Goal: Information Seeking & Learning: Learn about a topic

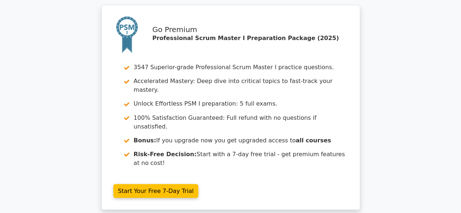
scroll to position [2015, 0]
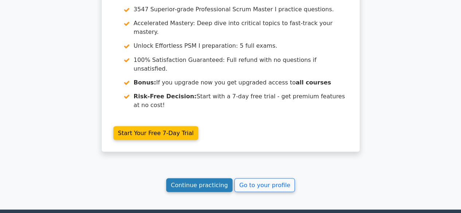
click at [207, 178] on link "Continue practicing" at bounding box center [199, 185] width 67 height 14
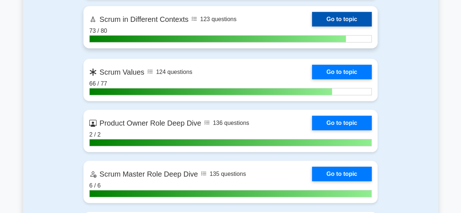
scroll to position [1021, 0]
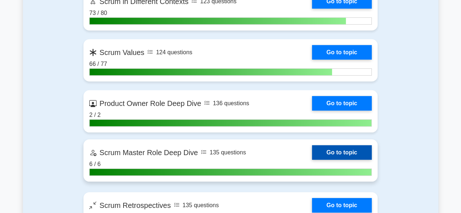
click at [327, 153] on link "Go to topic" at bounding box center [342, 152] width 60 height 15
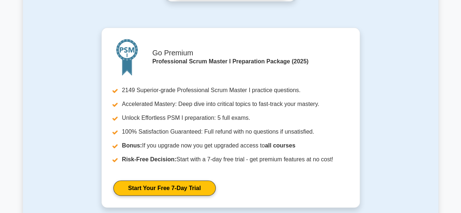
scroll to position [1130, 0]
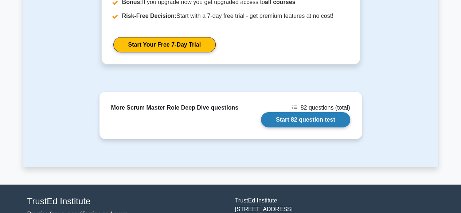
click at [308, 112] on link "Start 82 question test" at bounding box center [305, 119] width 89 height 15
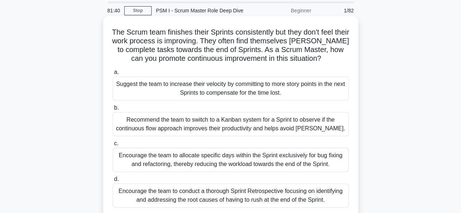
scroll to position [36, 0]
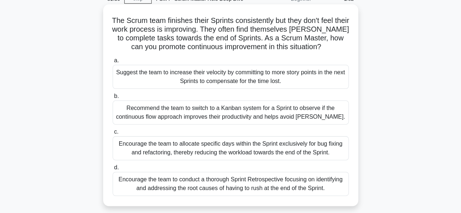
click at [259, 184] on div "Encourage the team to conduct a thorough Sprint Retrospective focusing on ident…" at bounding box center [231, 184] width 236 height 24
click at [113, 170] on input "d. Encourage the team to conduct a thorough Sprint Retrospective focusing on id…" at bounding box center [113, 168] width 0 height 5
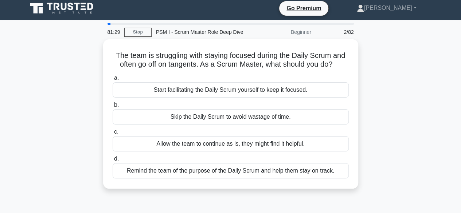
scroll to position [0, 0]
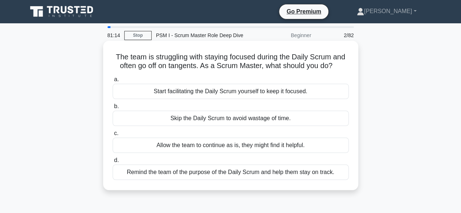
click at [268, 171] on div "Remind the team of the purpose of the Daily Scrum and help them stay on track." at bounding box center [231, 172] width 236 height 15
click at [113, 163] on input "d. Remind the team of the purpose of the Daily Scrum and help them stay on trac…" at bounding box center [113, 160] width 0 height 5
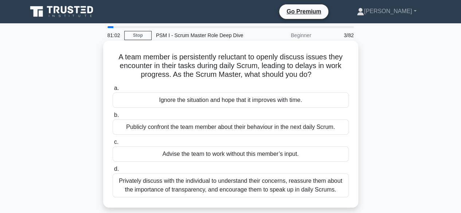
click at [262, 182] on div "Privately discuss with the individual to understand their concerns, reassure th…" at bounding box center [231, 186] width 236 height 24
click at [113, 172] on input "d. Privately discuss with the individual to understand their concerns, reassure…" at bounding box center [113, 169] width 0 height 5
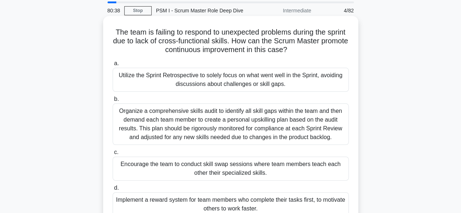
scroll to position [36, 0]
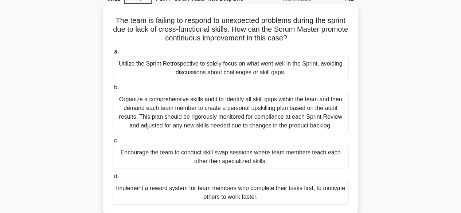
click at [271, 154] on div "Encourage the team to conduct skill swap sessions where team members teach each…" at bounding box center [231, 157] width 236 height 24
click at [113, 143] on input "c. Encourage the team to conduct skill swap sessions where team members teach e…" at bounding box center [113, 141] width 0 height 5
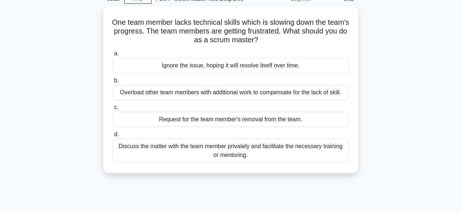
scroll to position [0, 0]
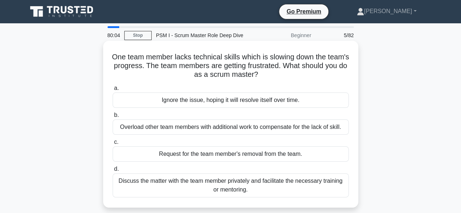
click at [263, 182] on div "Discuss the matter with the team member privately and facilitate the necessary …" at bounding box center [231, 186] width 236 height 24
click at [113, 172] on input "d. Discuss the matter with the team member privately and facilitate the necessa…" at bounding box center [113, 169] width 0 height 5
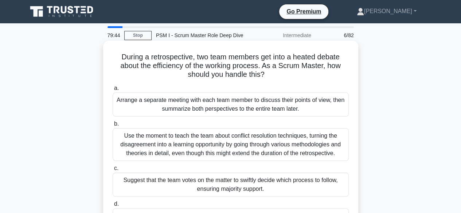
scroll to position [36, 0]
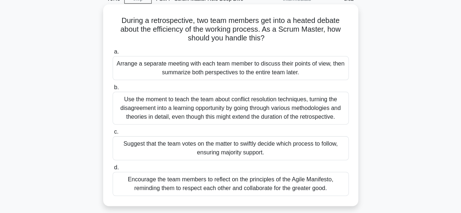
click at [264, 184] on div "Encourage the team members to reflect on the principles of the Agile Manifesto,…" at bounding box center [231, 184] width 236 height 24
click at [113, 170] on input "d. Encourage the team members to reflect on the principles of the Agile Manifes…" at bounding box center [113, 168] width 0 height 5
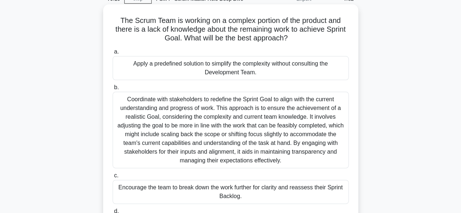
scroll to position [73, 0]
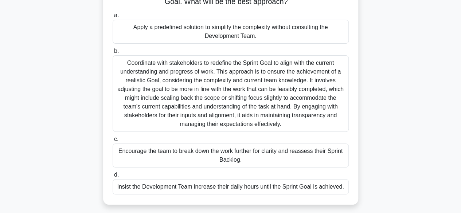
click at [249, 156] on div "Encourage the team to break down the work further for clarity and reassess thei…" at bounding box center [231, 156] width 236 height 24
click at [113, 142] on input "c. Encourage the team to break down the work further for clarity and reassess t…" at bounding box center [113, 139] width 0 height 5
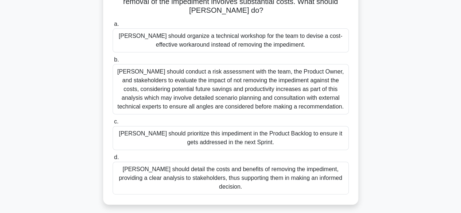
scroll to position [36, 0]
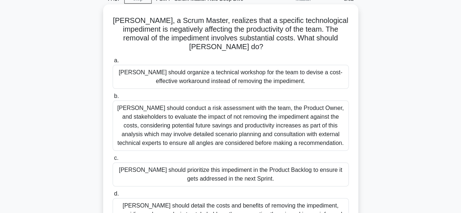
click at [257, 165] on div "[PERSON_NAME] should prioritize this impediment in the Product Backlog to ensur…" at bounding box center [231, 175] width 236 height 24
click at [113, 161] on input "c. Mike should prioritize this impediment in the Product Backlog to ensure it g…" at bounding box center [113, 158] width 0 height 5
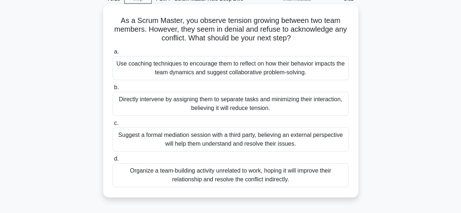
click at [258, 69] on div "Use coaching techniques to encourage them to reflect on how their behavior impa…" at bounding box center [231, 68] width 236 height 24
click at [113, 54] on input "a. Use coaching techniques to encourage them to reflect on how their behavior i…" at bounding box center [113, 52] width 0 height 5
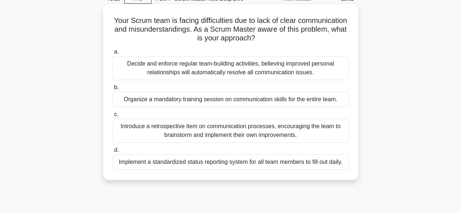
click at [223, 129] on div "Introduce a retrospective item on communication processes, encouraging the team…" at bounding box center [231, 131] width 236 height 24
click at [113, 117] on input "c. Introduce a retrospective item on communication processes, encouraging the t…" at bounding box center [113, 114] width 0 height 5
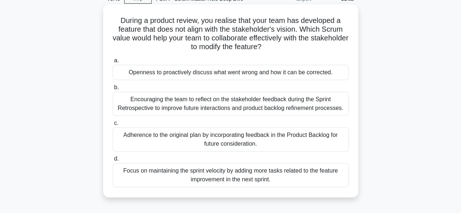
click at [246, 139] on div "Adherence to the original plan by incorporating feedback in the Product Backlog…" at bounding box center [231, 140] width 236 height 24
click at [113, 126] on input "c. Adherence to the original plan by incorporating feedback in the Product Back…" at bounding box center [113, 123] width 0 height 5
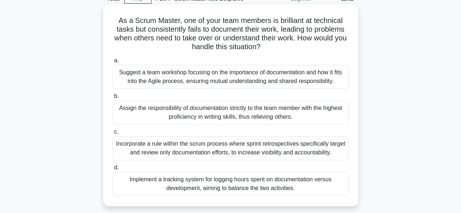
click at [247, 77] on div "Suggest a team workshop focusing on the importance of documentation and how it …" at bounding box center [231, 77] width 236 height 24
click at [113, 63] on input "a. Suggest a team workshop focusing on the importance of documentation and how …" at bounding box center [113, 60] width 0 height 5
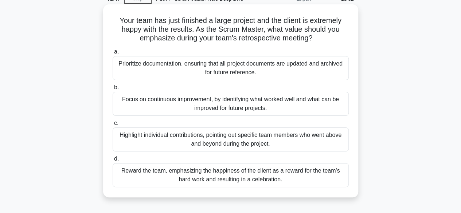
click at [238, 106] on div "Focus on continuous improvement, by identifying what worked well and what can b…" at bounding box center [231, 104] width 236 height 24
click at [113, 90] on input "b. Focus on continuous improvement, by identifying what worked well and what ca…" at bounding box center [113, 87] width 0 height 5
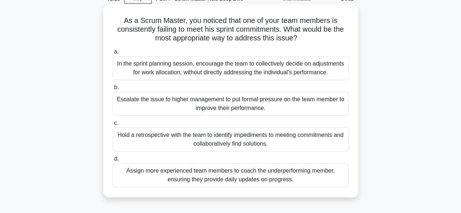
click at [226, 140] on div "Hold a retrospective with the team to identify impediments to meeting commitmen…" at bounding box center [231, 140] width 236 height 24
click at [113, 126] on input "c. Hold a retrospective with the team to identify impediments to meeting commit…" at bounding box center [113, 123] width 0 height 5
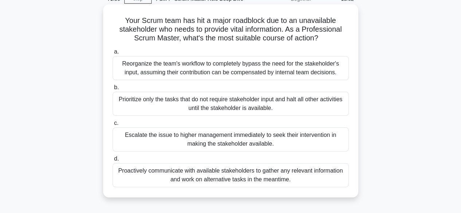
click at [243, 170] on div "Proactively communicate with available stakeholders to gather any relevant info…" at bounding box center [231, 175] width 236 height 24
click at [113, 162] on input "d. Proactively communicate with available stakeholders to gather any relevant i…" at bounding box center [113, 159] width 0 height 5
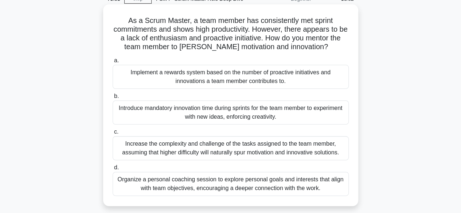
click at [220, 183] on div "Organize a personal coaching session to explore personal goals and interests th…" at bounding box center [231, 184] width 236 height 24
click at [113, 170] on input "d. Organize a personal coaching session to explore personal goals and interests…" at bounding box center [113, 168] width 0 height 5
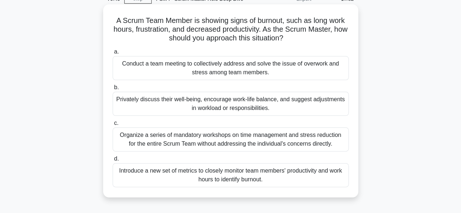
click at [248, 104] on div "Privately discuss their well-being, encourage work-life balance, and suggest ad…" at bounding box center [231, 104] width 236 height 24
click at [113, 90] on input "b. Privately discuss their well-being, encourage work-life balance, and suggest…" at bounding box center [113, 87] width 0 height 5
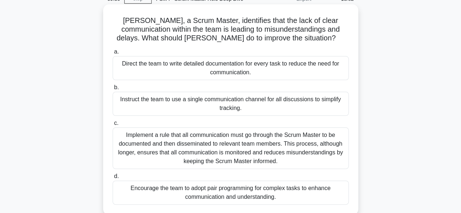
click at [214, 104] on div "Instruct the team to use a single communication channel for all discussions to …" at bounding box center [231, 104] width 236 height 24
click at [113, 90] on input "b. Instruct the team to use a single communication channel for all discussions …" at bounding box center [113, 87] width 0 height 5
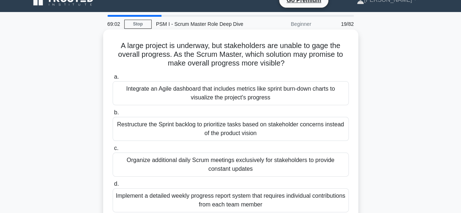
scroll to position [0, 0]
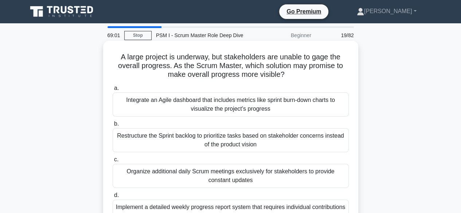
click at [244, 109] on div "Integrate an Agile dashboard that includes metrics like sprint burn-down charts…" at bounding box center [231, 105] width 236 height 24
click at [113, 91] on input "a. Integrate an Agile dashboard that includes metrics like sprint burn-down cha…" at bounding box center [113, 88] width 0 height 5
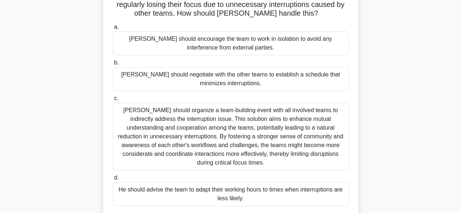
scroll to position [73, 0]
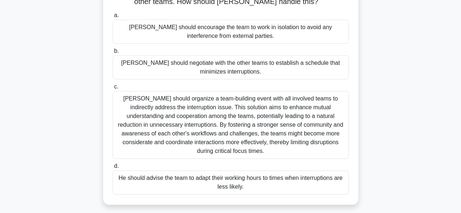
click at [236, 67] on div "Tom should negotiate with the other teams to establish a schedule that minimize…" at bounding box center [231, 67] width 236 height 24
click at [113, 54] on input "b. Tom should negotiate with the other teams to establish a schedule that minim…" at bounding box center [113, 51] width 0 height 5
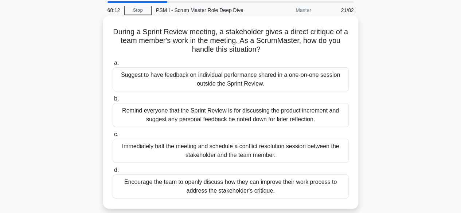
scroll to position [36, 0]
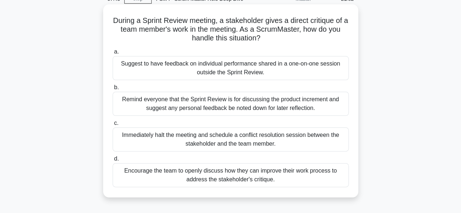
click at [252, 173] on div "Encourage the team to openly discuss how they can improve their work process to…" at bounding box center [231, 175] width 236 height 24
click at [113, 162] on input "d. Encourage the team to openly discuss how they can improve their work process…" at bounding box center [113, 159] width 0 height 5
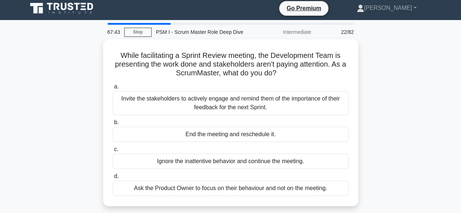
scroll to position [0, 0]
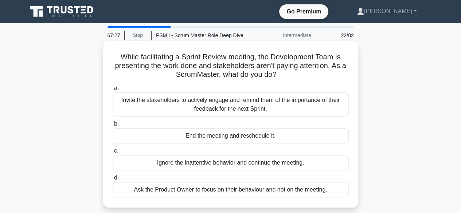
click at [241, 105] on div "Invite the stakeholders to actively engage and remind them of the importance of…" at bounding box center [231, 105] width 236 height 24
click at [113, 91] on input "a. Invite the stakeholders to actively engage and remind them of the importance…" at bounding box center [113, 88] width 0 height 5
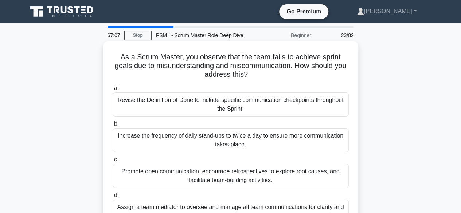
scroll to position [36, 0]
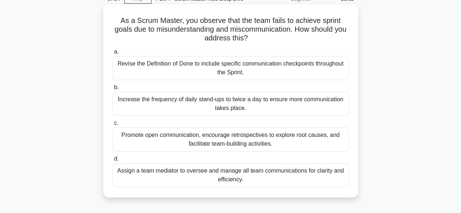
click at [260, 140] on div "Promote open communication, encourage retrospectives to explore root causes, an…" at bounding box center [231, 140] width 236 height 24
click at [113, 126] on input "c. Promote open communication, encourage retrospectives to explore root causes,…" at bounding box center [113, 123] width 0 height 5
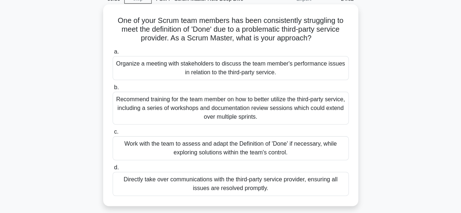
click at [251, 149] on div "Work with the team to assess and adapt the Definition of 'Done' if necessary, w…" at bounding box center [231, 148] width 236 height 24
click at [113, 135] on input "c. Work with the team to assess and adapt the Definition of 'Done' if necessary…" at bounding box center [113, 132] width 0 height 5
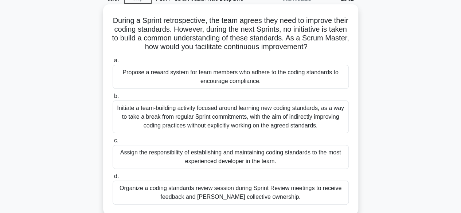
click at [260, 195] on div "Organize a coding standards review session during Sprint Review meetings to rec…" at bounding box center [231, 193] width 236 height 24
click at [113, 179] on input "d. Organize a coding standards review session during Sprint Review meetings to …" at bounding box center [113, 176] width 0 height 5
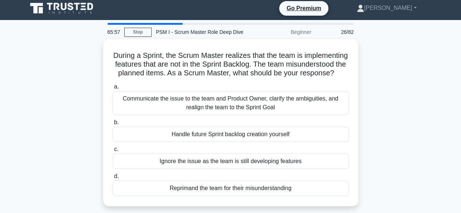
scroll to position [0, 0]
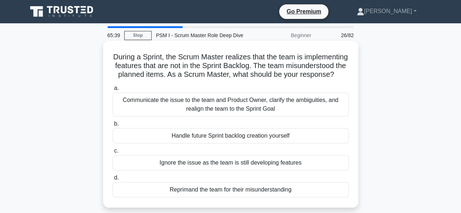
click at [238, 112] on div "Communicate the issue to the team and Product Owner, clarify the ambiguities, a…" at bounding box center [231, 105] width 236 height 24
click at [113, 91] on input "a. Communicate the issue to the team and Product Owner, clarify the ambiguities…" at bounding box center [113, 88] width 0 height 5
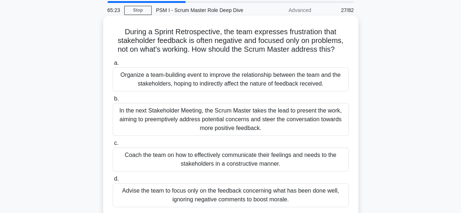
scroll to position [36, 0]
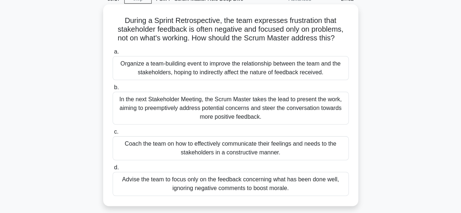
click at [254, 149] on div "Coach the team on how to effectively communicate their feelings and needs to th…" at bounding box center [231, 148] width 236 height 24
click at [113, 135] on input "c. Coach the team on how to effectively communicate their feelings and needs to…" at bounding box center [113, 132] width 0 height 5
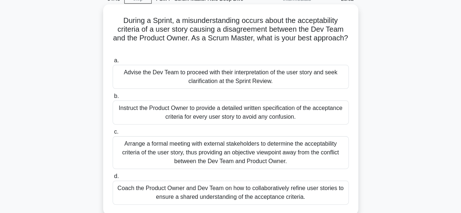
click at [232, 190] on div "Coach the Product Owner and Dev Team on how to collaboratively refine user stor…" at bounding box center [231, 193] width 236 height 24
click at [113, 179] on input "d. Coach the Product Owner and Dev Team on how to collaboratively refine user s…" at bounding box center [113, 176] width 0 height 5
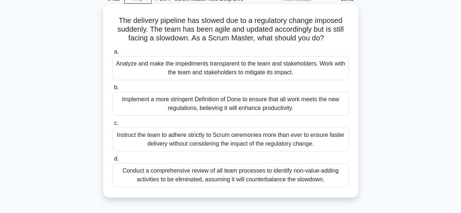
click at [228, 70] on div "Analyze and make the impediments transparent to the team and stakeholders. Work…" at bounding box center [231, 68] width 236 height 24
click at [113, 54] on input "a. Analyze and make the impediments transparent to the team and stakeholders. W…" at bounding box center [113, 52] width 0 height 5
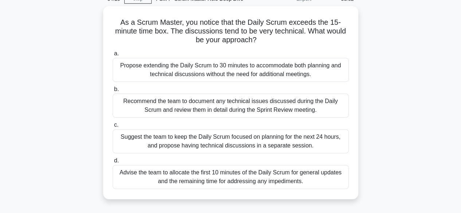
scroll to position [0, 0]
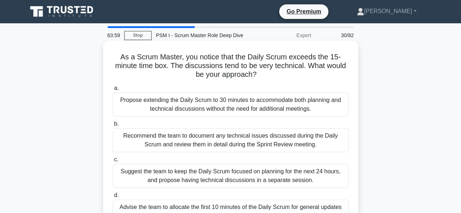
click at [231, 175] on div "Suggest the team to keep the Daily Scrum focused on planning for the next 24 ho…" at bounding box center [231, 176] width 236 height 24
click at [113, 162] on input "c. Suggest the team to keep the Daily Scrum focused on planning for the next 24…" at bounding box center [113, 159] width 0 height 5
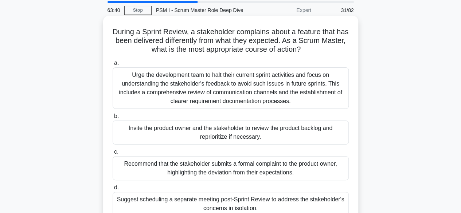
scroll to position [36, 0]
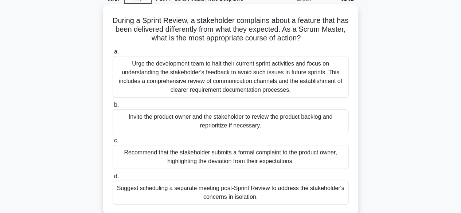
click at [214, 124] on div "Invite the product owner and the stakeholder to review the product backlog and …" at bounding box center [231, 121] width 236 height 24
click at [113, 108] on input "b. Invite the product owner and the stakeholder to review the product backlog a…" at bounding box center [113, 105] width 0 height 5
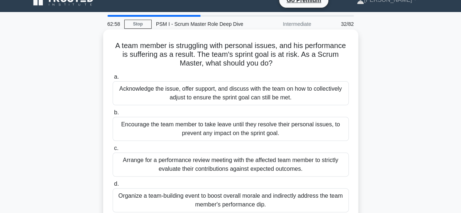
scroll to position [0, 0]
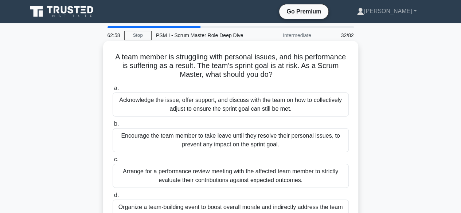
click at [213, 107] on div "Acknowledge the issue, offer support, and discuss with the team on how to colle…" at bounding box center [231, 105] width 236 height 24
click at [113, 91] on input "a. Acknowledge the issue, offer support, and discuss with the team on how to co…" at bounding box center [113, 88] width 0 height 5
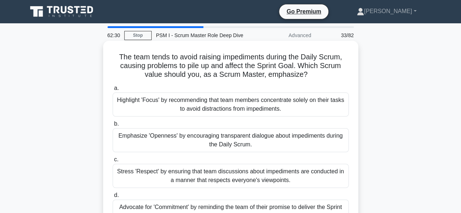
scroll to position [36, 0]
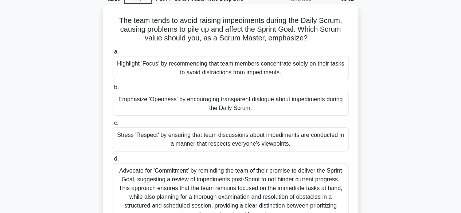
click at [246, 108] on div "Emphasize 'Openness' by encouraging transparent dialogue about impediments duri…" at bounding box center [231, 104] width 236 height 24
click at [113, 90] on input "b. Emphasize 'Openness' by encouraging transparent dialogue about impediments d…" at bounding box center [113, 87] width 0 height 5
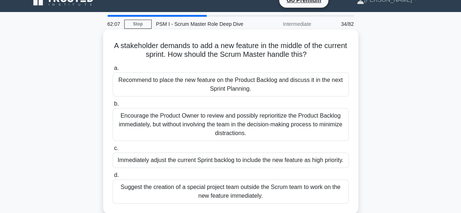
scroll to position [0, 0]
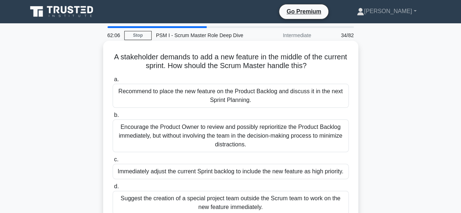
click at [249, 96] on div "Recommend to place the new feature on the Product Backlog and discuss it in the…" at bounding box center [231, 96] width 236 height 24
click at [113, 82] on input "a. Recommend to place the new feature on the Product Backlog and discuss it in …" at bounding box center [113, 79] width 0 height 5
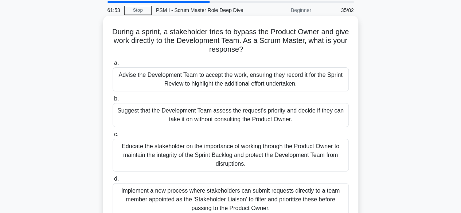
scroll to position [36, 0]
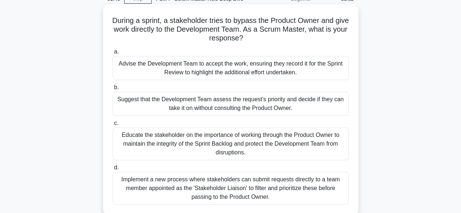
click at [247, 140] on div "Educate the stakeholder on the importance of working through the Product Owner …" at bounding box center [231, 144] width 236 height 33
click at [113, 126] on input "c. Educate the stakeholder on the importance of working through the Product Own…" at bounding box center [113, 123] width 0 height 5
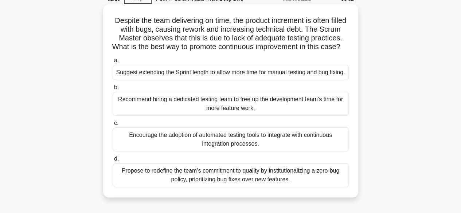
click at [265, 152] on div "Encourage the adoption of automated testing tools to integrate with continuous …" at bounding box center [231, 140] width 236 height 24
click at [113, 126] on input "c. Encourage the adoption of automated testing tools to integrate with continuo…" at bounding box center [113, 123] width 0 height 5
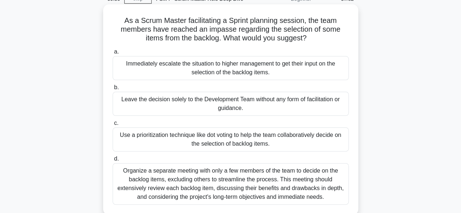
click at [239, 139] on div "Use a prioritization technique like dot voting to help the team collaboratively…" at bounding box center [231, 140] width 236 height 24
click at [113, 126] on input "c. Use a prioritization technique like dot voting to help the team collaborativ…" at bounding box center [113, 123] width 0 height 5
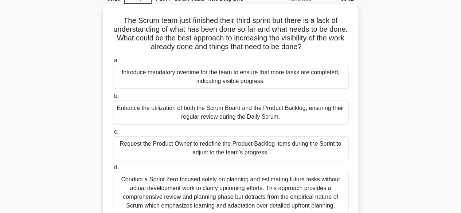
click at [234, 114] on div "Enhance the utilization of both the Scrum Board and the Product Backlog, ensuri…" at bounding box center [231, 113] width 236 height 24
click at [113, 99] on input "b. Enhance the utilization of both the Scrum Board and the Product Backlog, ens…" at bounding box center [113, 96] width 0 height 5
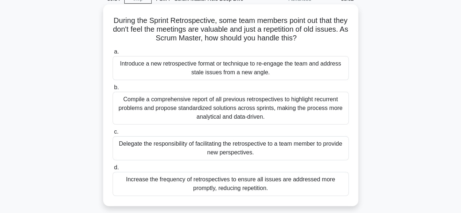
click at [250, 148] on div "Delegate the responsibility of facilitating the retrospective to a team member …" at bounding box center [231, 148] width 236 height 24
click at [113, 135] on input "c. Delegate the responsibility of facilitating the retrospective to a team memb…" at bounding box center [113, 132] width 0 height 5
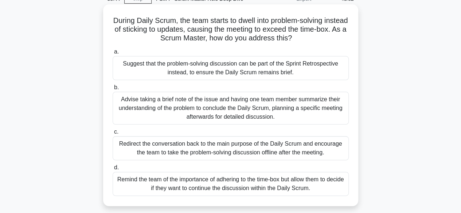
click at [240, 148] on div "Redirect the conversation back to the main purpose of the Daily Scrum and encou…" at bounding box center [231, 148] width 236 height 24
click at [113, 135] on input "c. Redirect the conversation back to the main purpose of the Daily Scrum and en…" at bounding box center [113, 132] width 0 height 5
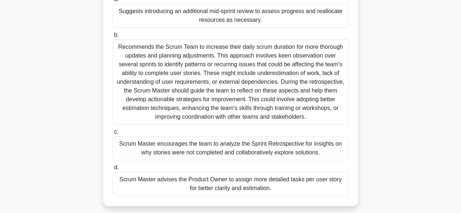
scroll to position [109, 0]
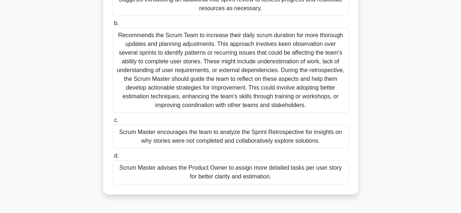
click at [252, 136] on div "Scrum Master encourages the team to analyze the Sprint Retrospective for insigh…" at bounding box center [231, 137] width 236 height 24
click at [113, 123] on input "c. Scrum Master encourages the team to analyze the Sprint Retrospective for ins…" at bounding box center [113, 120] width 0 height 5
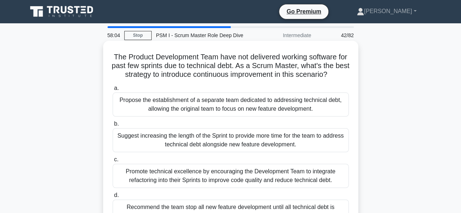
scroll to position [36, 0]
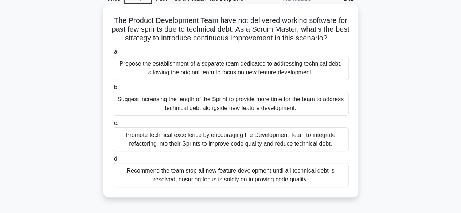
click at [246, 147] on div "Promote technical excellence by encouraging the Development Team to integrate r…" at bounding box center [231, 140] width 236 height 24
click at [113, 126] on input "c. Promote technical excellence by encouraging the Development Team to integrat…" at bounding box center [113, 123] width 0 height 5
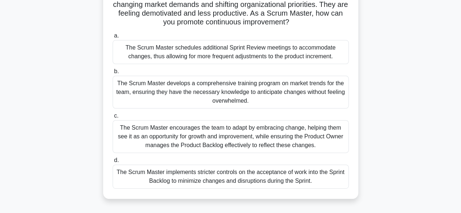
scroll to position [73, 0]
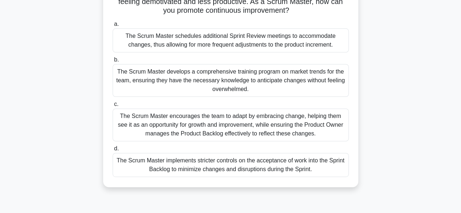
click at [248, 125] on div "The Scrum Master encourages the team to adapt by embracing change, helping them…" at bounding box center [231, 125] width 236 height 33
click at [113, 107] on input "c. The Scrum Master encourages the team to adapt by embracing change, helping t…" at bounding box center [113, 104] width 0 height 5
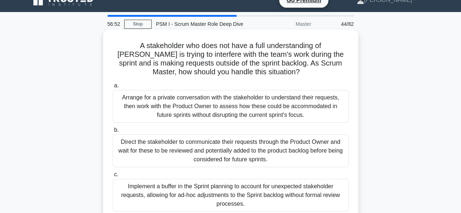
scroll to position [0, 0]
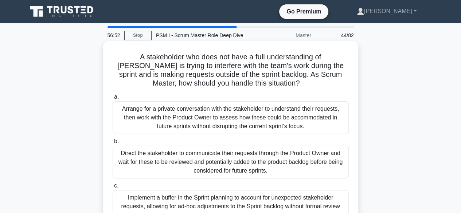
click at [218, 111] on div "Arrange for a private conversation with the stakeholder to understand their req…" at bounding box center [231, 117] width 236 height 33
click at [113, 100] on input "a. Arrange for a private conversation with the stakeholder to understand their …" at bounding box center [113, 97] width 0 height 5
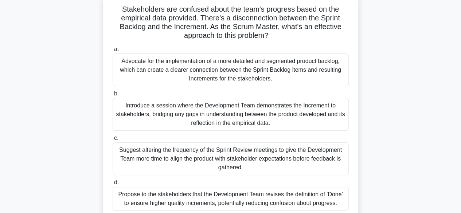
scroll to position [36, 0]
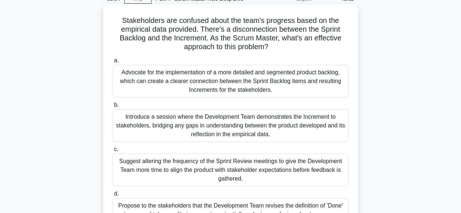
click at [238, 82] on div "Advocate for the implementation of a more detailed and segmented product backlo…" at bounding box center [231, 81] width 236 height 33
click at [113, 63] on input "a. Advocate for the implementation of a more detailed and segmented product bac…" at bounding box center [113, 60] width 0 height 5
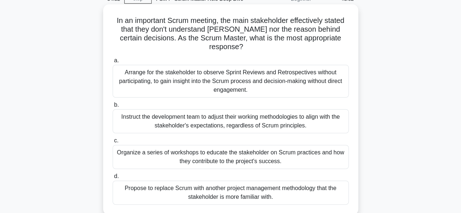
click at [196, 153] on div "Organize a series of workshops to educate the stakeholder on Scrum practices an…" at bounding box center [231, 157] width 236 height 24
click at [113, 143] on input "c. Organize a series of workshops to educate the stakeholder on Scrum practices…" at bounding box center [113, 141] width 0 height 5
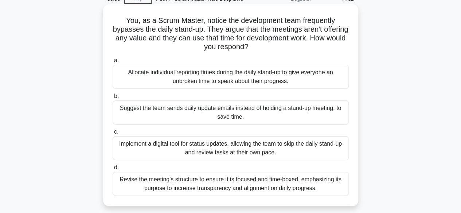
click at [241, 185] on div "Revise the meeting's structure to ensure it is focused and time-boxed, emphasiz…" at bounding box center [231, 184] width 236 height 24
click at [113, 170] on input "d. Revise the meeting's structure to ensure it is focused and time-boxed, empha…" at bounding box center [113, 168] width 0 height 5
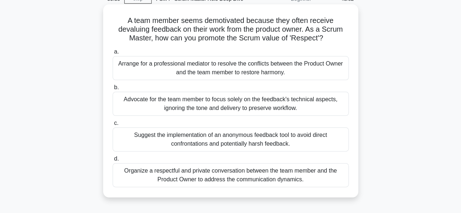
click at [231, 176] on div "Organize a respectful and private conversation between the team member and the …" at bounding box center [231, 175] width 236 height 24
click at [113, 162] on input "d. Organize a respectful and private conversation between the team member and t…" at bounding box center [113, 159] width 0 height 5
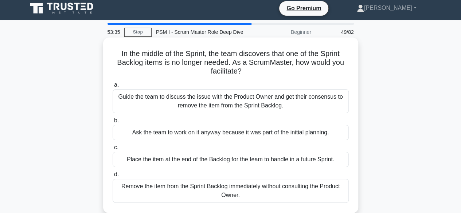
scroll to position [0, 0]
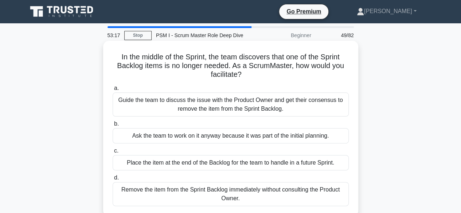
click at [210, 104] on div "Guide the team to discuss the issue with the Product Owner and get their consen…" at bounding box center [231, 105] width 236 height 24
click at [113, 91] on input "a. Guide the team to discuss the issue with the Product Owner and get their con…" at bounding box center [113, 88] width 0 height 5
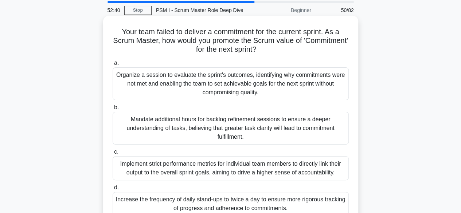
scroll to position [36, 0]
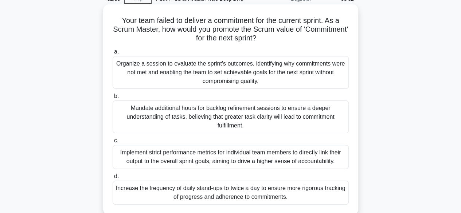
click at [249, 78] on div "Organize a session to evaluate the sprint's outcomes, identifying why commitmen…" at bounding box center [231, 72] width 236 height 33
click at [113, 54] on input "a. Organize a session to evaluate the sprint's outcomes, identifying why commit…" at bounding box center [113, 52] width 0 height 5
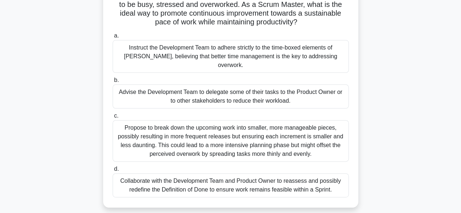
scroll to position [73, 0]
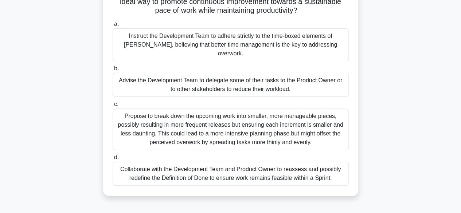
click at [244, 163] on div "Collaborate with the Development Team and Product Owner to reassess and possibl…" at bounding box center [231, 174] width 236 height 24
click at [113, 160] on input "d. Collaborate with the Development Team and Product Owner to reassess and poss…" at bounding box center [113, 157] width 0 height 5
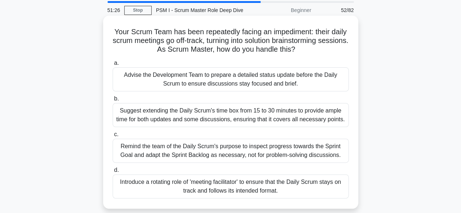
scroll to position [36, 0]
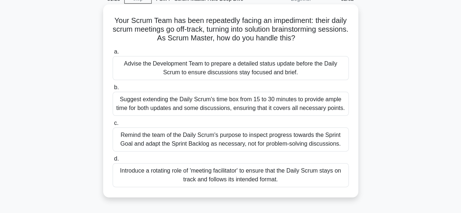
click at [260, 136] on div "Remind the team of the Daily Scrum's purpose to inspect progress towards the Sp…" at bounding box center [231, 140] width 236 height 24
click at [113, 126] on input "c. Remind the team of the Daily Scrum's purpose to inspect progress towards the…" at bounding box center [113, 123] width 0 height 5
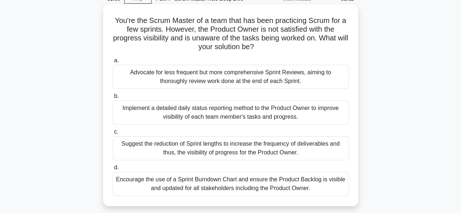
click at [270, 185] on div "Encourage the use of a Sprint Burndown Chart and ensure the Product Backlog is …" at bounding box center [231, 184] width 236 height 24
click at [113, 170] on input "d. Encourage the use of a Sprint Burndown Chart and ensure the Product Backlog …" at bounding box center [113, 168] width 0 height 5
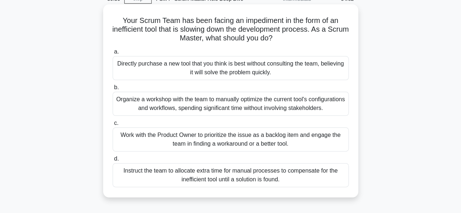
click at [243, 140] on div "Work with the Product Owner to prioritize the issue as a backlog item and engag…" at bounding box center [231, 140] width 236 height 24
click at [113, 126] on input "c. Work with the Product Owner to prioritize the issue as a backlog item and en…" at bounding box center [113, 123] width 0 height 5
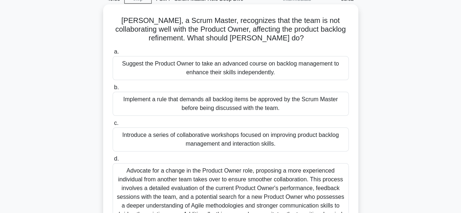
click at [271, 141] on div "Introduce a series of collaborative workshops focused on improving product back…" at bounding box center [231, 140] width 236 height 24
click at [113, 126] on input "c. Introduce a series of collaborative workshops focused on improving product b…" at bounding box center [113, 123] width 0 height 5
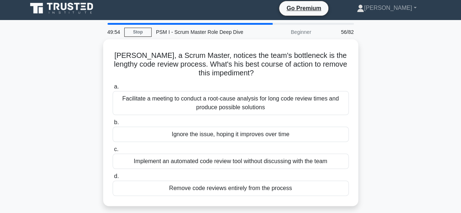
scroll to position [0, 0]
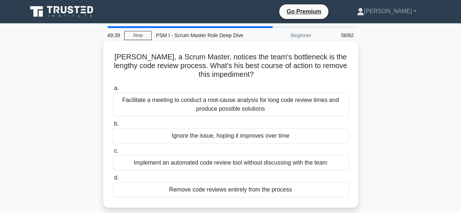
click at [246, 107] on div "Facilitate a meeting to conduct a root-cause analysis for long code review time…" at bounding box center [231, 105] width 236 height 24
click at [113, 91] on input "a. Facilitate a meeting to conduct a root-cause analysis for long code review t…" at bounding box center [113, 88] width 0 height 5
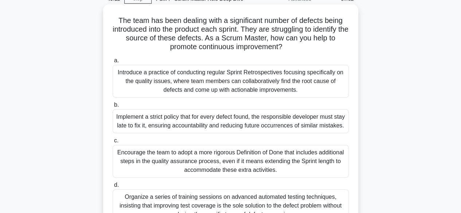
scroll to position [73, 0]
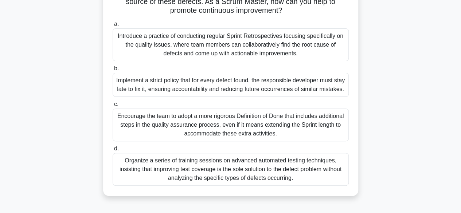
click at [233, 49] on div "Introduce a practice of conducting regular Sprint Retrospectives focusing speci…" at bounding box center [231, 44] width 236 height 33
click at [113, 27] on input "a. Introduce a practice of conducting regular Sprint Retrospectives focusing sp…" at bounding box center [113, 24] width 0 height 5
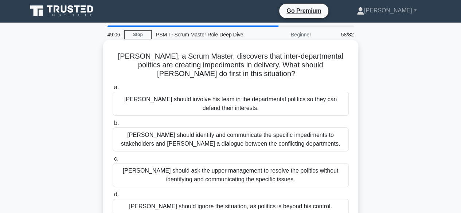
scroll to position [0, 0]
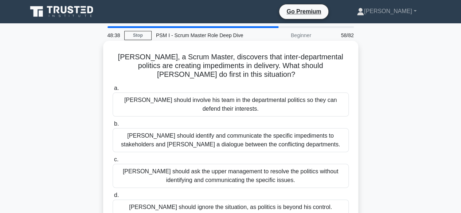
click at [234, 137] on div "Richard should identify and communicate the specific impediments to stakeholder…" at bounding box center [231, 140] width 236 height 24
click at [113, 127] on input "b. Richard should identify and communicate the specific impediments to stakehol…" at bounding box center [113, 124] width 0 height 5
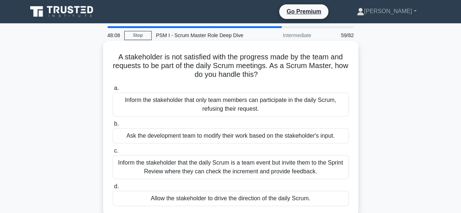
click at [241, 166] on div "Inform the stakeholder that the daily Scrum is a team event but invite them to …" at bounding box center [231, 167] width 236 height 24
click at [113, 153] on input "c. Inform the stakeholder that the daily Scrum is a team event but invite them …" at bounding box center [113, 151] width 0 height 5
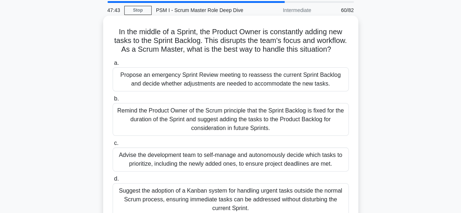
scroll to position [36, 0]
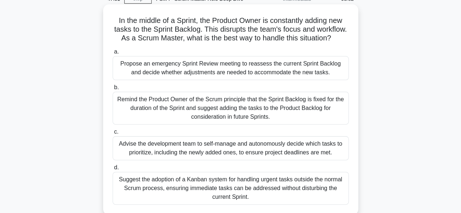
click at [247, 116] on div "Remind the Product Owner of the Scrum principle that the Sprint Backlog is fixe…" at bounding box center [231, 108] width 236 height 33
click at [113, 90] on input "b. Remind the Product Owner of the Scrum principle that the Sprint Backlog is f…" at bounding box center [113, 87] width 0 height 5
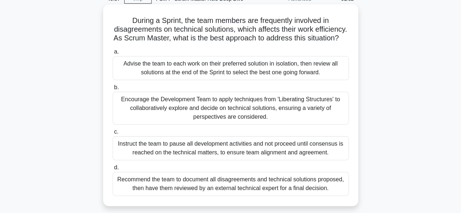
click at [252, 115] on div "Encourage the Development Team to apply techniques from 'Liberating Structures'…" at bounding box center [231, 108] width 236 height 33
click at [113, 90] on input "b. Encourage the Development Team to apply techniques from 'Liberating Structur…" at bounding box center [113, 87] width 0 height 5
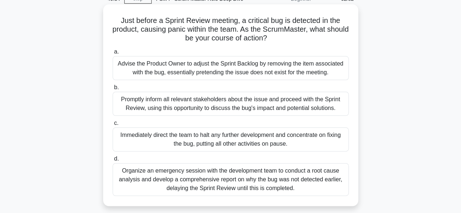
click at [216, 105] on div "Promptly inform all relevant stakeholders about the issue and proceed with the …" at bounding box center [231, 104] width 236 height 24
click at [113, 90] on input "b. Promptly inform all relevant stakeholders about the issue and proceed with t…" at bounding box center [113, 87] width 0 height 5
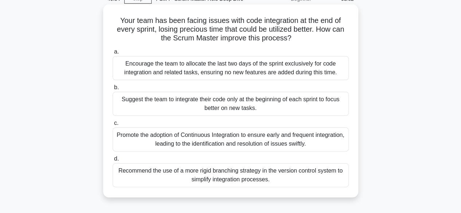
click at [239, 139] on div "Promote the adoption of Continuous Integration to ensure early and frequent int…" at bounding box center [231, 140] width 236 height 24
click at [113, 126] on input "c. Promote the adoption of Continuous Integration to ensure early and frequent …" at bounding box center [113, 123] width 0 height 5
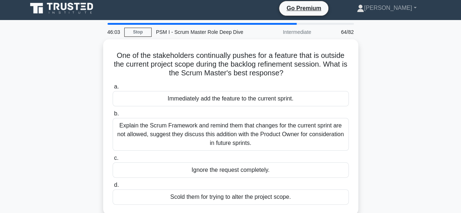
scroll to position [0, 0]
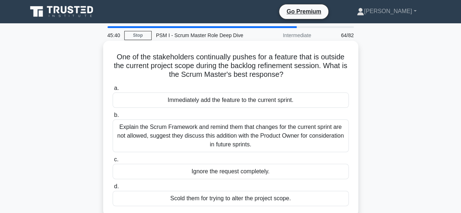
click at [219, 135] on div "Explain the Scrum Framework and remind them that changes for the current sprint…" at bounding box center [231, 136] width 236 height 33
click at [113, 118] on input "b. Explain the Scrum Framework and remind them that changes for the current spr…" at bounding box center [113, 115] width 0 height 5
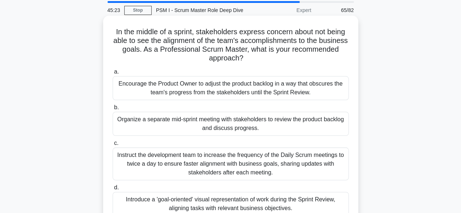
scroll to position [36, 0]
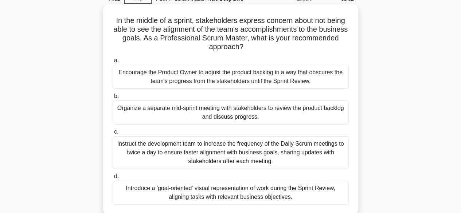
click at [260, 191] on div "Introduce a 'goal-oriented' visual representation of work during the Sprint Rev…" at bounding box center [231, 193] width 236 height 24
click at [113, 179] on input "d. Introduce a 'goal-oriented' visual representation of work during the Sprint …" at bounding box center [113, 176] width 0 height 5
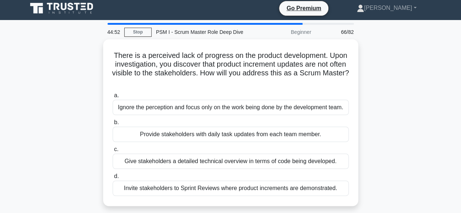
scroll to position [0, 0]
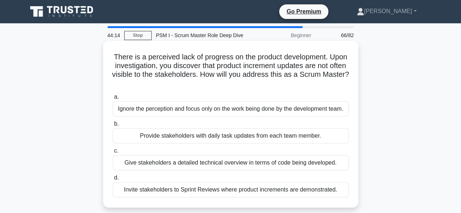
click at [236, 188] on div "Invite stakeholders to Sprint Reviews where product increments are demonstrated." at bounding box center [231, 189] width 236 height 15
click at [113, 180] on input "d. Invite stakeholders to Sprint Reviews where product increments are demonstra…" at bounding box center [113, 178] width 0 height 5
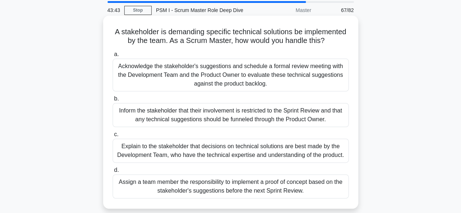
scroll to position [36, 0]
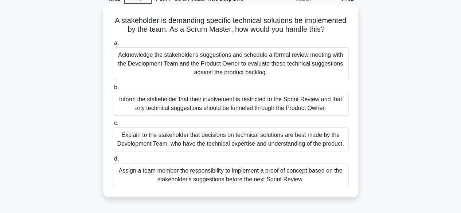
click at [236, 75] on div "Acknowledge the stakeholder's suggestions and schedule a formal review meeting …" at bounding box center [231, 63] width 236 height 33
click at [113, 46] on input "a. Acknowledge the stakeholder's suggestions and schedule a formal review meeti…" at bounding box center [113, 43] width 0 height 5
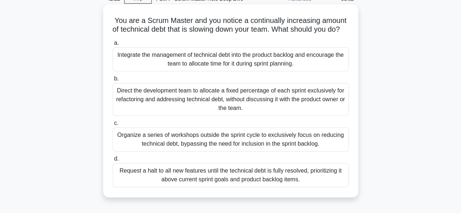
click at [232, 71] on div "Integrate the management of technical debt into the product backlog and encoura…" at bounding box center [231, 59] width 236 height 24
click at [113, 46] on input "a. Integrate the management of technical debt into the product backlog and enco…" at bounding box center [113, 43] width 0 height 5
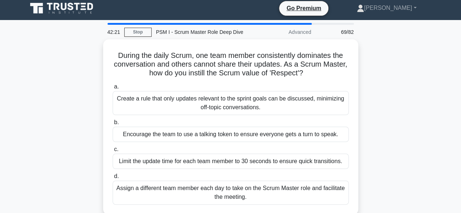
scroll to position [0, 0]
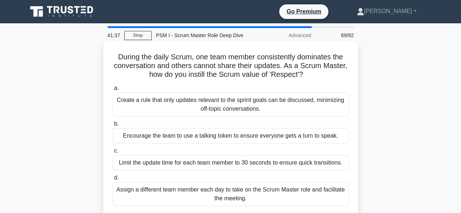
click at [218, 138] on div "Encourage the team to use a talking token to ensure everyone gets a turn to spe…" at bounding box center [231, 135] width 236 height 15
click at [113, 127] on input "b. Encourage the team to use a talking token to ensure everyone gets a turn to …" at bounding box center [113, 124] width 0 height 5
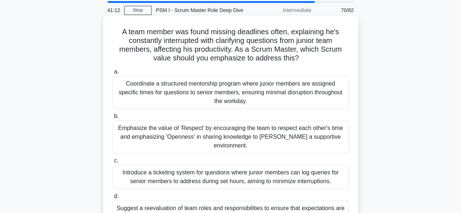
scroll to position [36, 0]
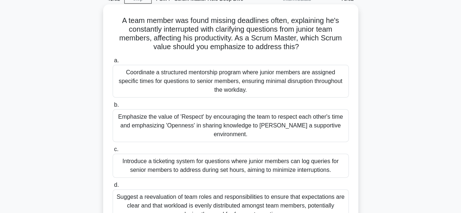
click at [202, 120] on div "Emphasize the value of 'Respect' by encouraging the team to respect each other'…" at bounding box center [231, 125] width 236 height 33
click at [113, 108] on input "b. Emphasize the value of 'Respect' by encouraging the team to respect each oth…" at bounding box center [113, 105] width 0 height 5
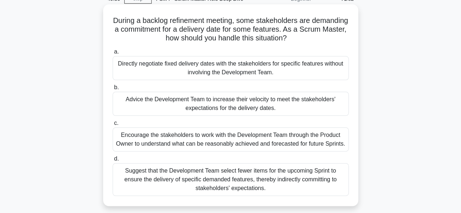
click at [203, 136] on div "Encourage the stakeholders to work with the Development Team through the Produc…" at bounding box center [231, 140] width 236 height 24
click at [113, 126] on input "c. Encourage the stakeholders to work with the Development Team through the Pro…" at bounding box center [113, 123] width 0 height 5
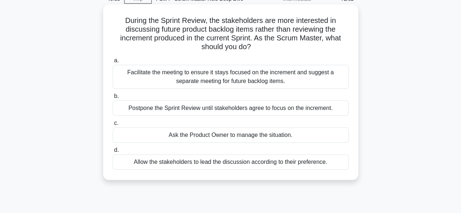
scroll to position [0, 0]
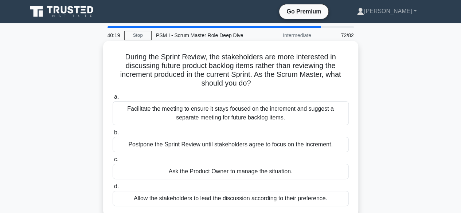
click at [201, 115] on div "Facilitate the meeting to ensure it stays focused on the increment and suggest …" at bounding box center [231, 113] width 236 height 24
click at [113, 100] on input "a. Facilitate the meeting to ensure it stays focused on the increment and sugge…" at bounding box center [113, 97] width 0 height 5
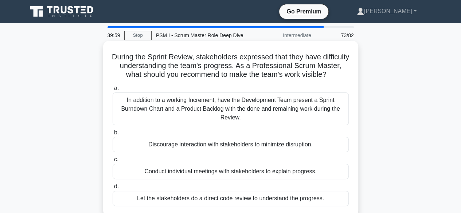
click at [213, 114] on div "In addition to a working Increment, have the Development Team present a Sprint …" at bounding box center [231, 109] width 236 height 33
click at [113, 91] on input "a. In addition to a working Increment, have the Development Team present a Spri…" at bounding box center [113, 88] width 0 height 5
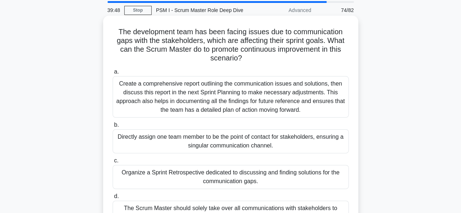
scroll to position [36, 0]
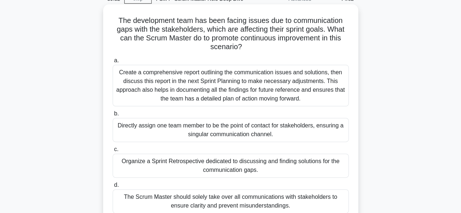
click at [206, 160] on div "Organize a Sprint Retrospective dedicated to discussing and finding solutions f…" at bounding box center [231, 166] width 236 height 24
click at [113, 152] on input "c. Organize a Sprint Retrospective dedicated to discussing and finding solution…" at bounding box center [113, 149] width 0 height 5
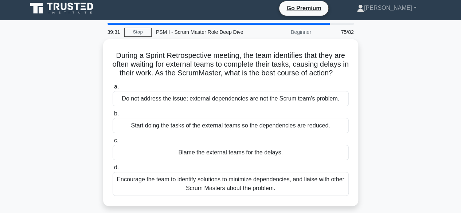
scroll to position [0, 0]
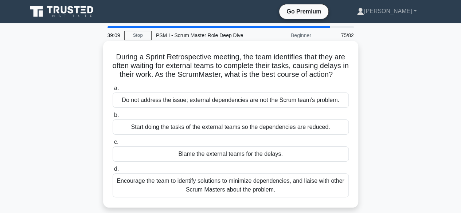
click at [260, 186] on div "Encourage the team to identify solutions to minimize dependencies, and liaise w…" at bounding box center [231, 186] width 236 height 24
click at [113, 172] on input "d. Encourage the team to identify solutions to minimize dependencies, and liais…" at bounding box center [113, 169] width 0 height 5
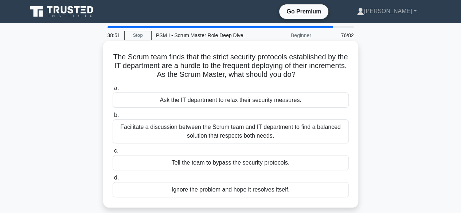
click at [225, 127] on div "Facilitate a discussion between the Scrum team and IT department to find a bala…" at bounding box center [231, 132] width 236 height 24
click at [113, 118] on input "b. Facilitate a discussion between the Scrum team and IT department to find a b…" at bounding box center [113, 115] width 0 height 5
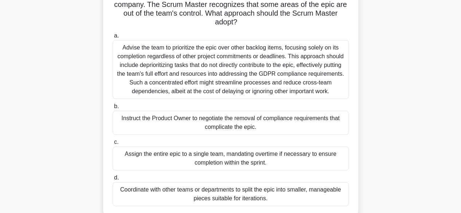
scroll to position [73, 0]
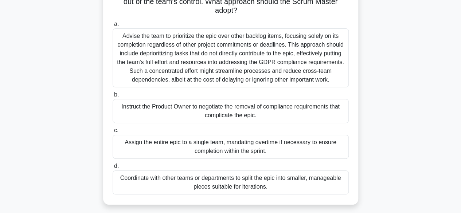
click at [244, 180] on div "Coordinate with other teams or departments to split the epic into smaller, mana…" at bounding box center [231, 183] width 236 height 24
click at [113, 169] on input "d. Coordinate with other teams or departments to split the epic into smaller, m…" at bounding box center [113, 166] width 0 height 5
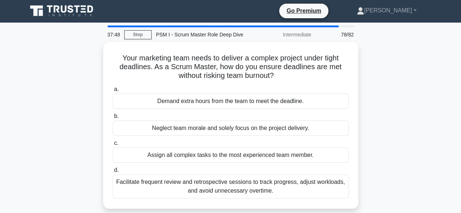
scroll to position [0, 0]
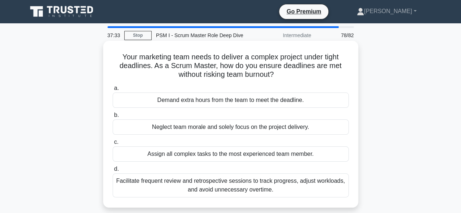
click at [238, 183] on div "Facilitate frequent review and retrospective sessions to track progress, adjust…" at bounding box center [231, 186] width 236 height 24
click at [113, 172] on input "d. Facilitate frequent review and retrospective sessions to track progress, adj…" at bounding box center [113, 169] width 0 height 5
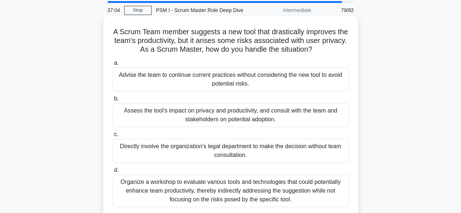
scroll to position [36, 0]
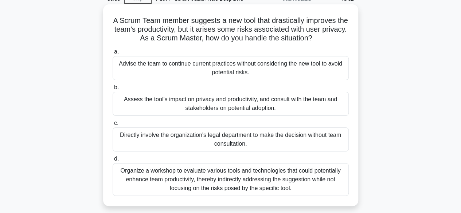
click at [279, 103] on div "Assess the tool's impact on privacy and productivity, and consult with the team…" at bounding box center [231, 104] width 236 height 24
click at [113, 90] on input "b. Assess the tool's impact on privacy and productivity, and consult with the t…" at bounding box center [113, 87] width 0 height 5
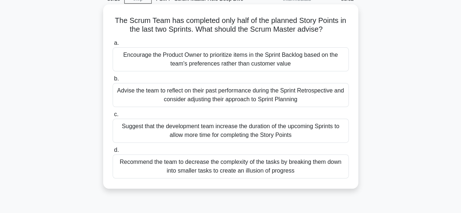
click at [245, 94] on div "Advise the team to reflect on their past performance during the Sprint Retrospe…" at bounding box center [231, 95] width 236 height 24
click at [113, 81] on input "b. Advise the team to reflect on their past performance during the Sprint Retro…" at bounding box center [113, 79] width 0 height 5
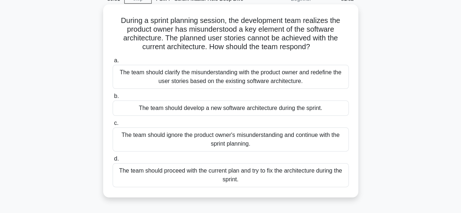
click at [267, 79] on div "The team should clarify the misunderstanding with the product owner and redefin…" at bounding box center [231, 77] width 236 height 24
click at [113, 63] on input "a. The team should clarify the misunderstanding with the product owner and rede…" at bounding box center [113, 60] width 0 height 5
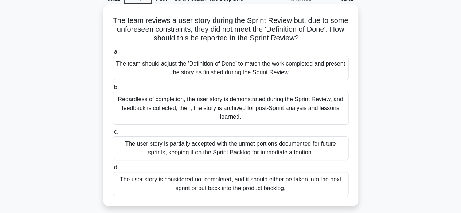
click at [284, 180] on div "The user story is considered not completed, and it should either be taken into …" at bounding box center [231, 184] width 236 height 24
click at [113, 170] on input "d. The user story is considered not completed, and it should either be taken in…" at bounding box center [113, 168] width 0 height 5
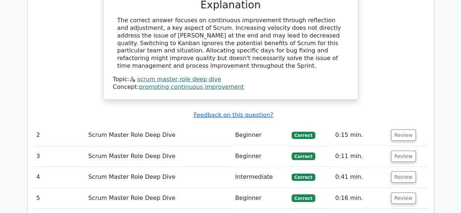
scroll to position [911, 0]
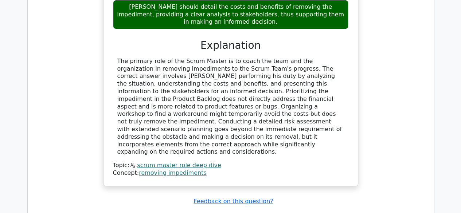
scroll to position [1349, 0]
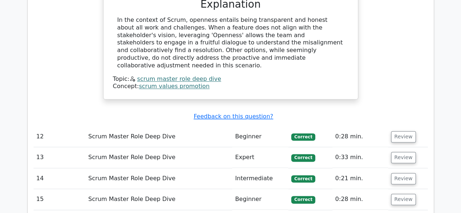
scroll to position [1823, 0]
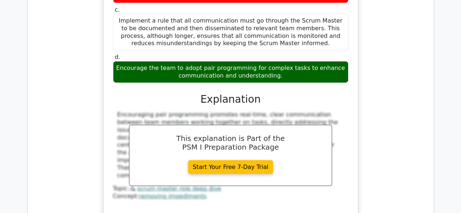
scroll to position [2260, 0]
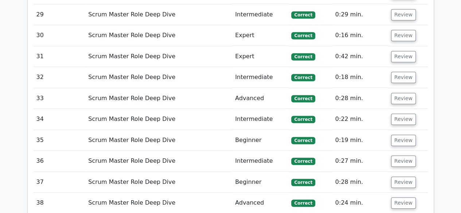
scroll to position [2990, 0]
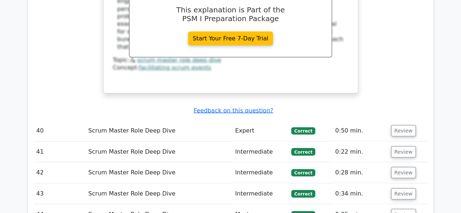
scroll to position [3464, 0]
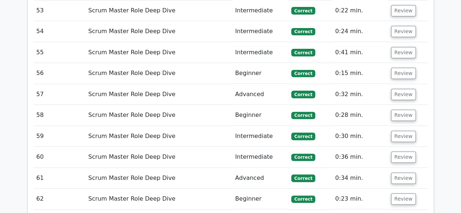
scroll to position [4229, 0]
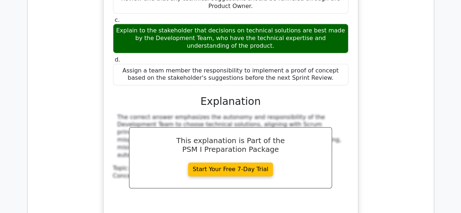
scroll to position [4594, 0]
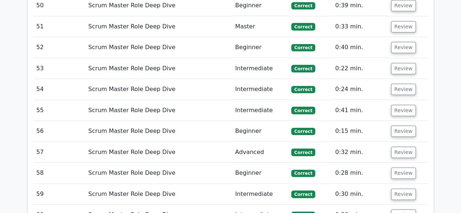
scroll to position [4156, 0]
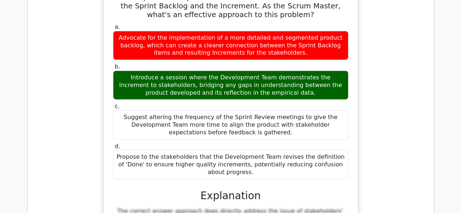
scroll to position [3835, 0]
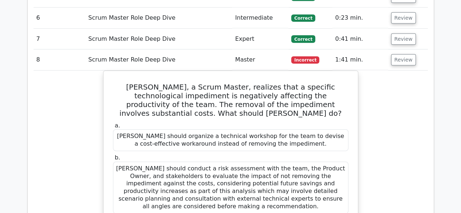
scroll to position [1101, 0]
